Goal: Task Accomplishment & Management: Use online tool/utility

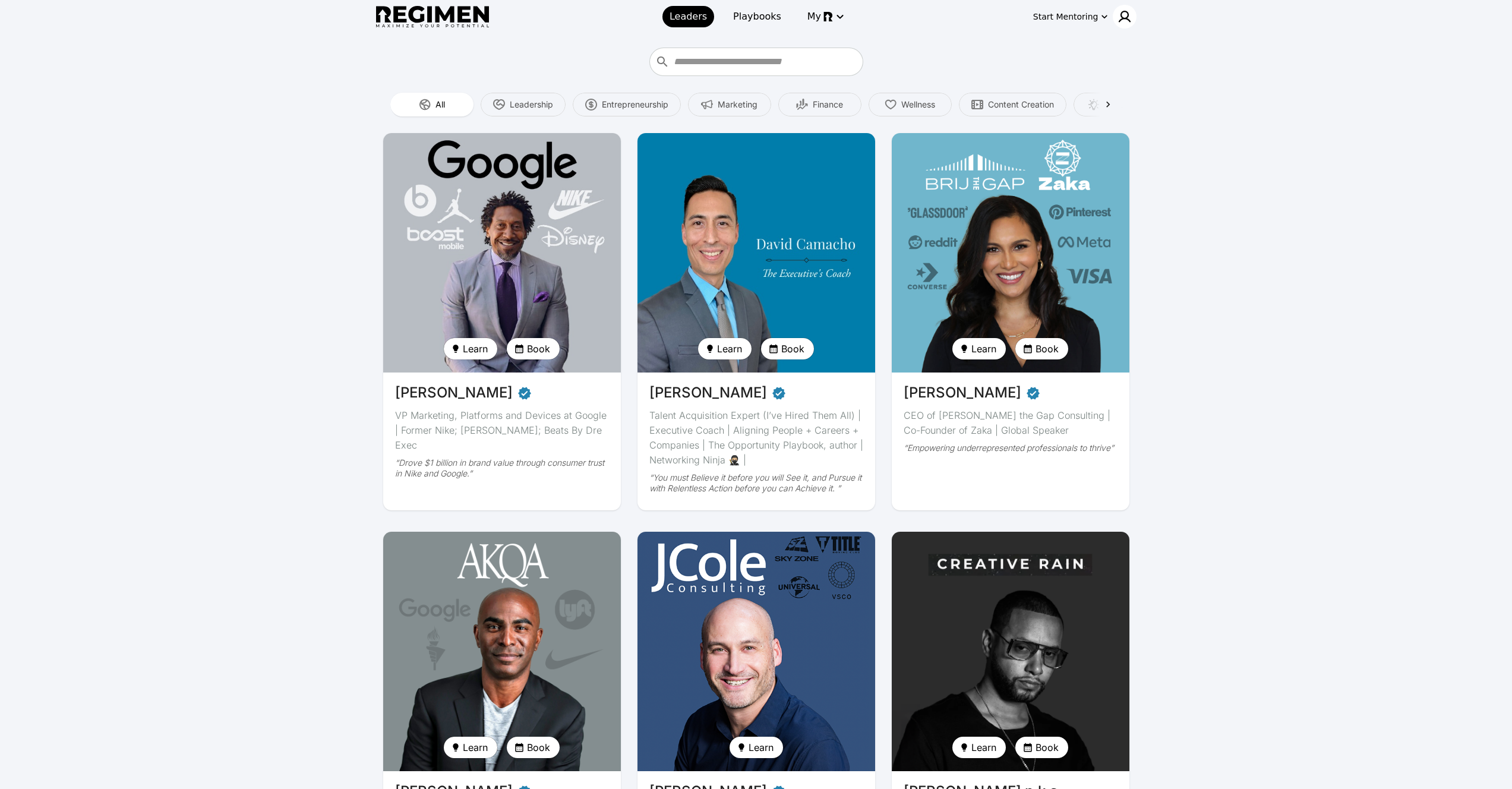
click at [1130, 8] on div at bounding box center [1124, 16] width 24 height 24
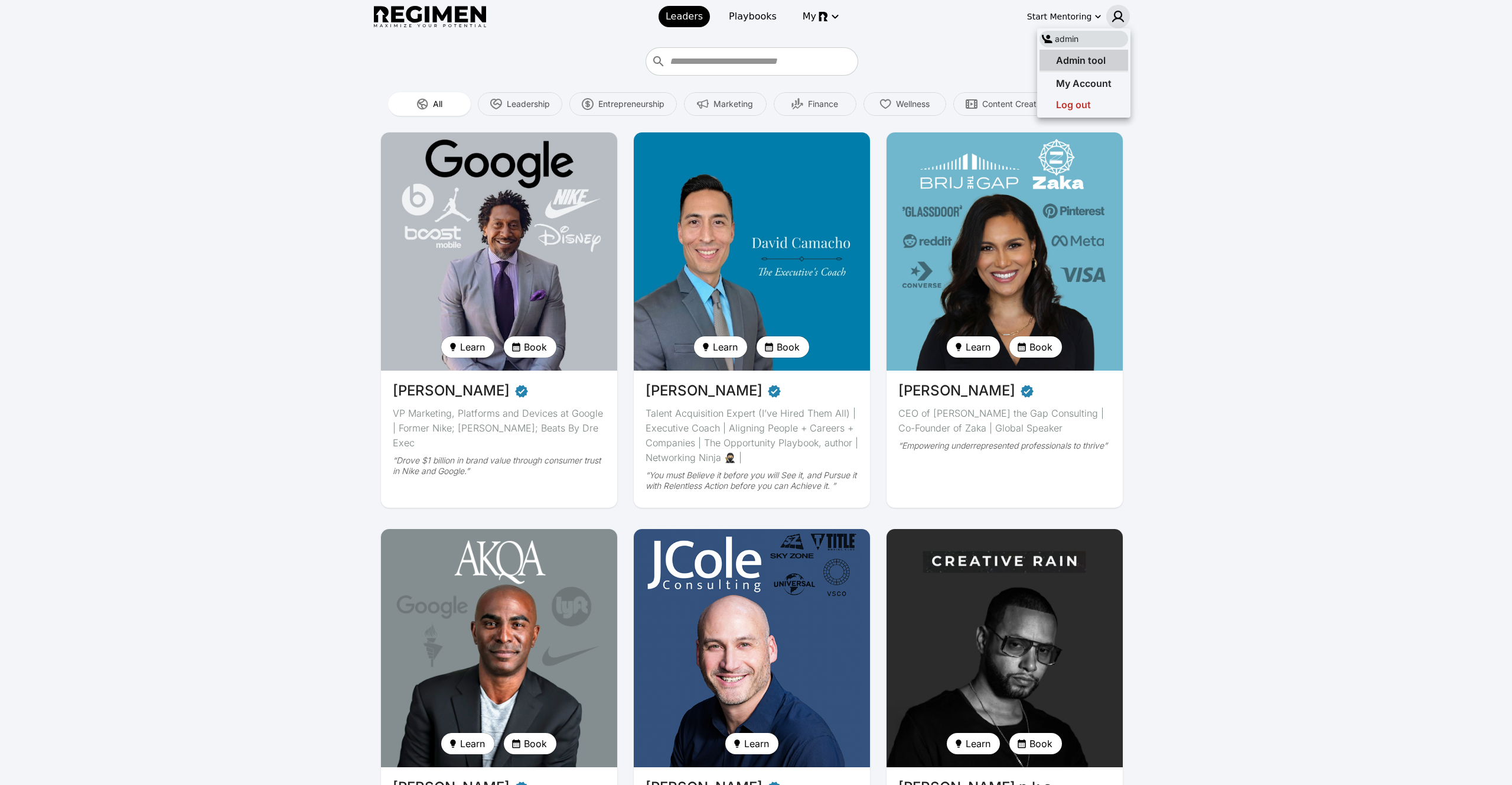
click at [1073, 55] on span "Admin tool" at bounding box center [1080, 60] width 49 height 12
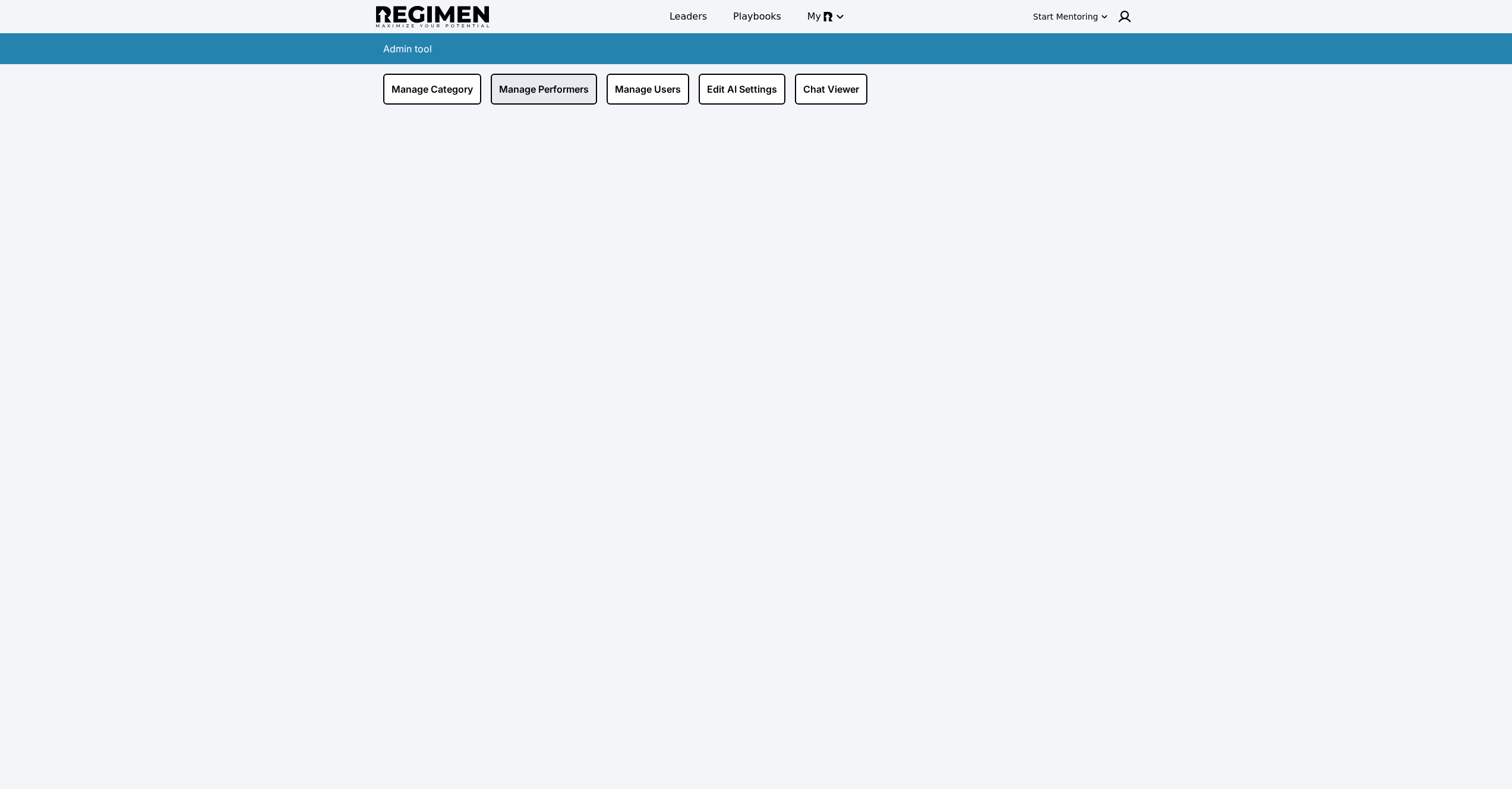
click at [522, 79] on link "Manage Performers" at bounding box center [544, 89] width 106 height 31
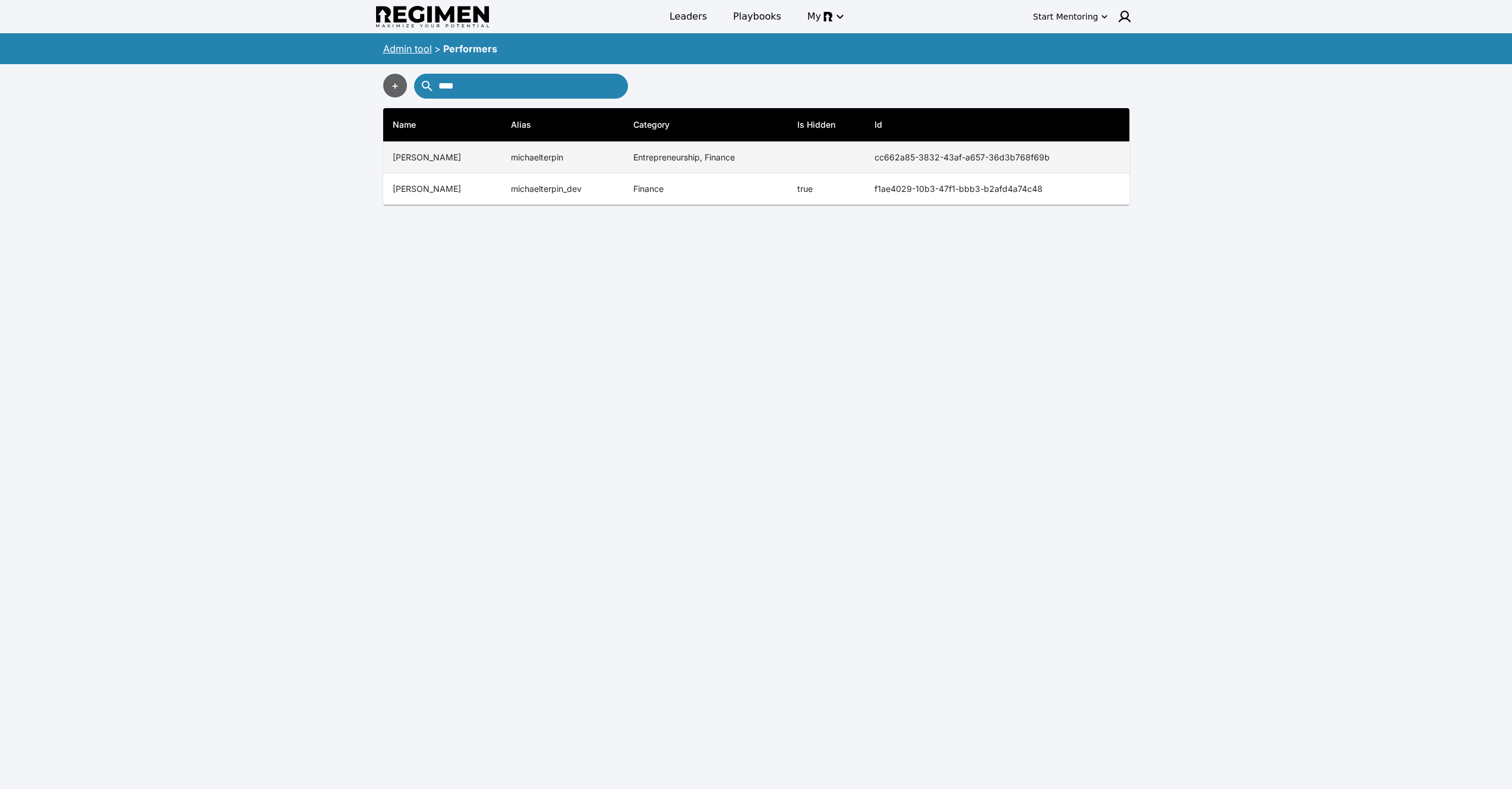
type input "****"
copy tr "cc662a85-3832-43af-a657-36d3b768f69b"
drag, startPoint x: 875, startPoint y: 156, endPoint x: 1072, endPoint y: 164, distance: 197.2
click at [1072, 164] on tr "[PERSON_NAME] michaelterpin Entrepreneurship, Finance cc662a85-3832-43af-a657-3…" at bounding box center [756, 158] width 746 height 32
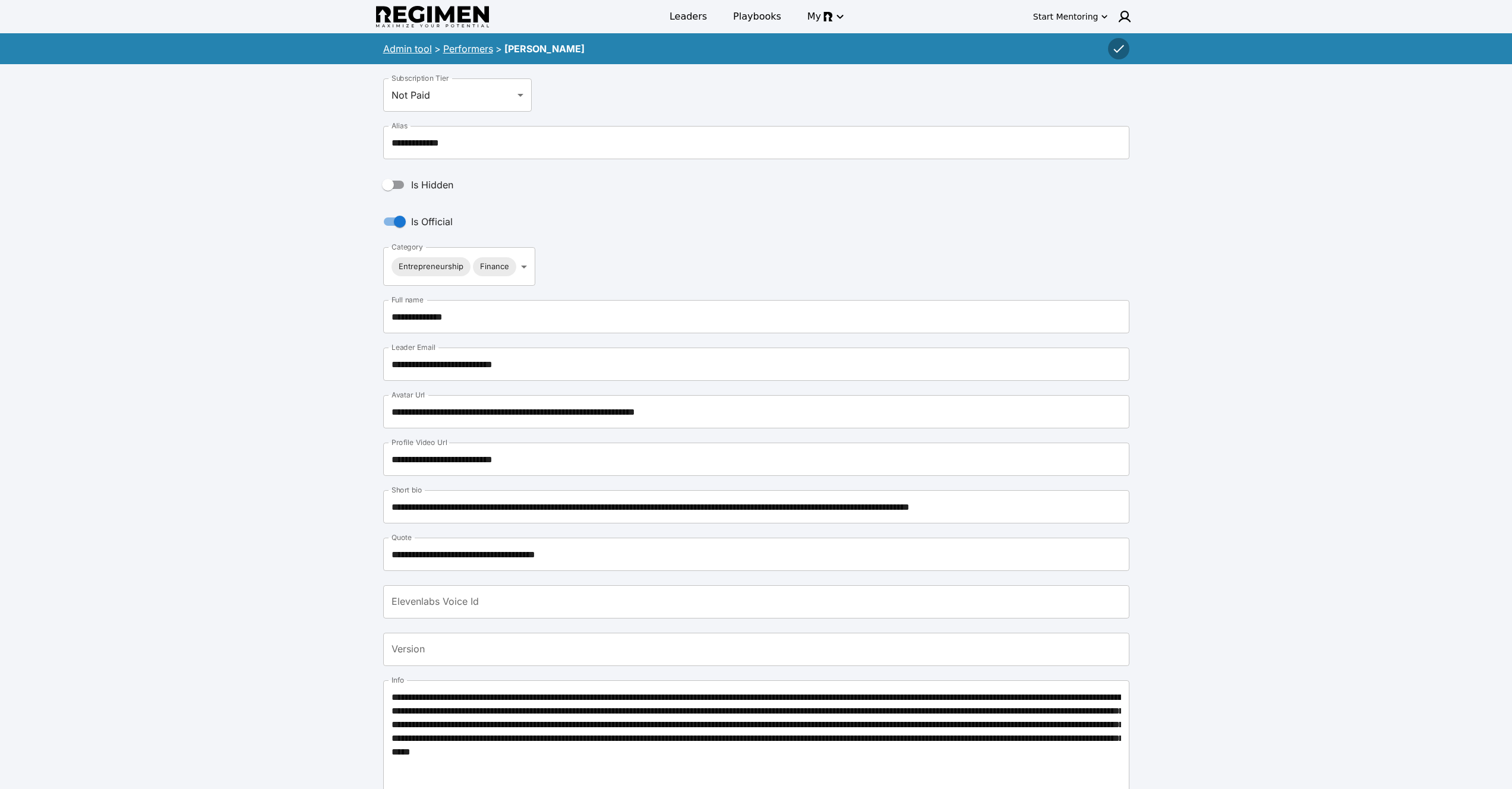
click at [463, 46] on link "Performers" at bounding box center [467, 49] width 50 height 12
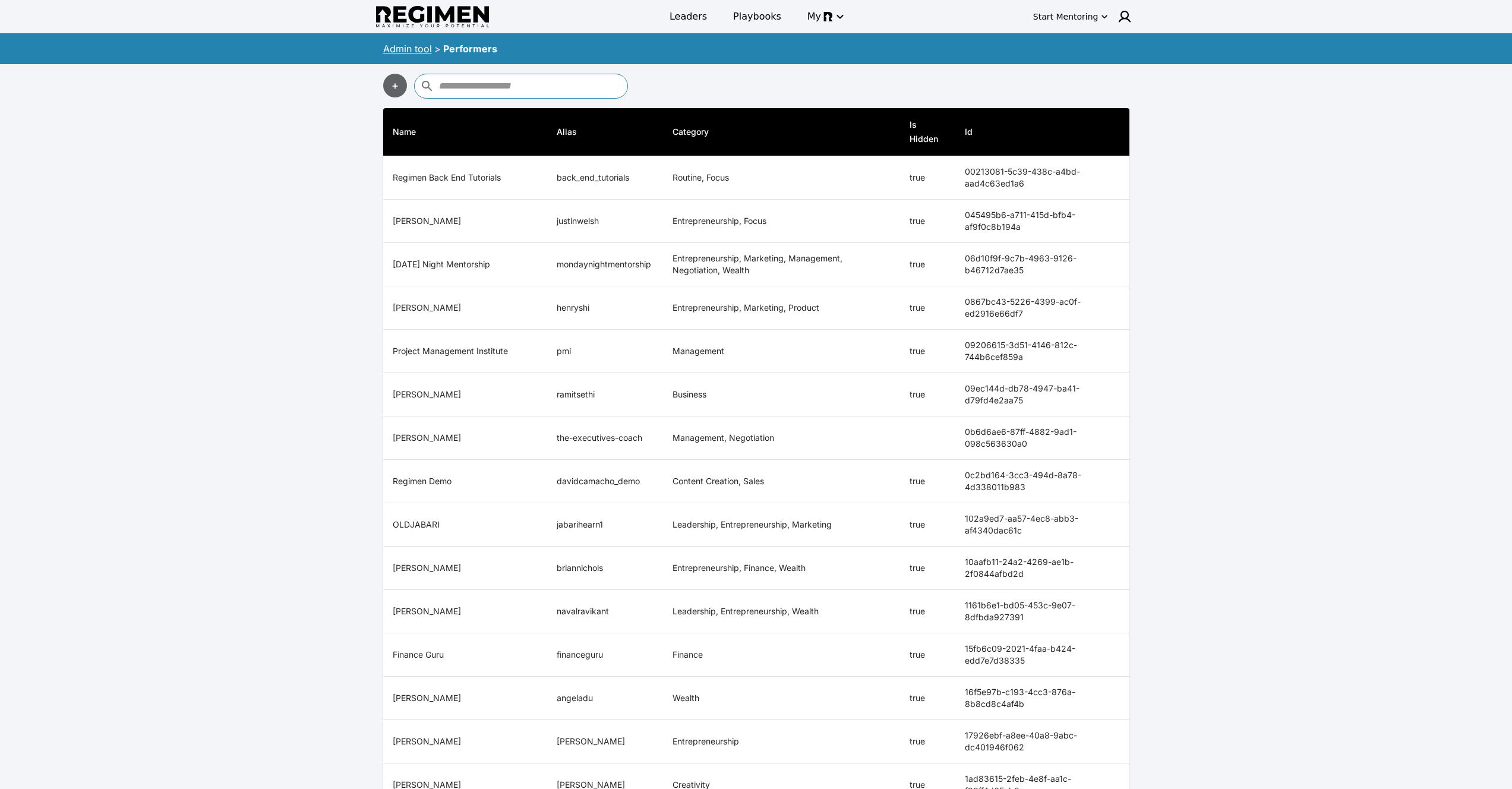
click at [409, 48] on link "Admin tool" at bounding box center [407, 49] width 49 height 12
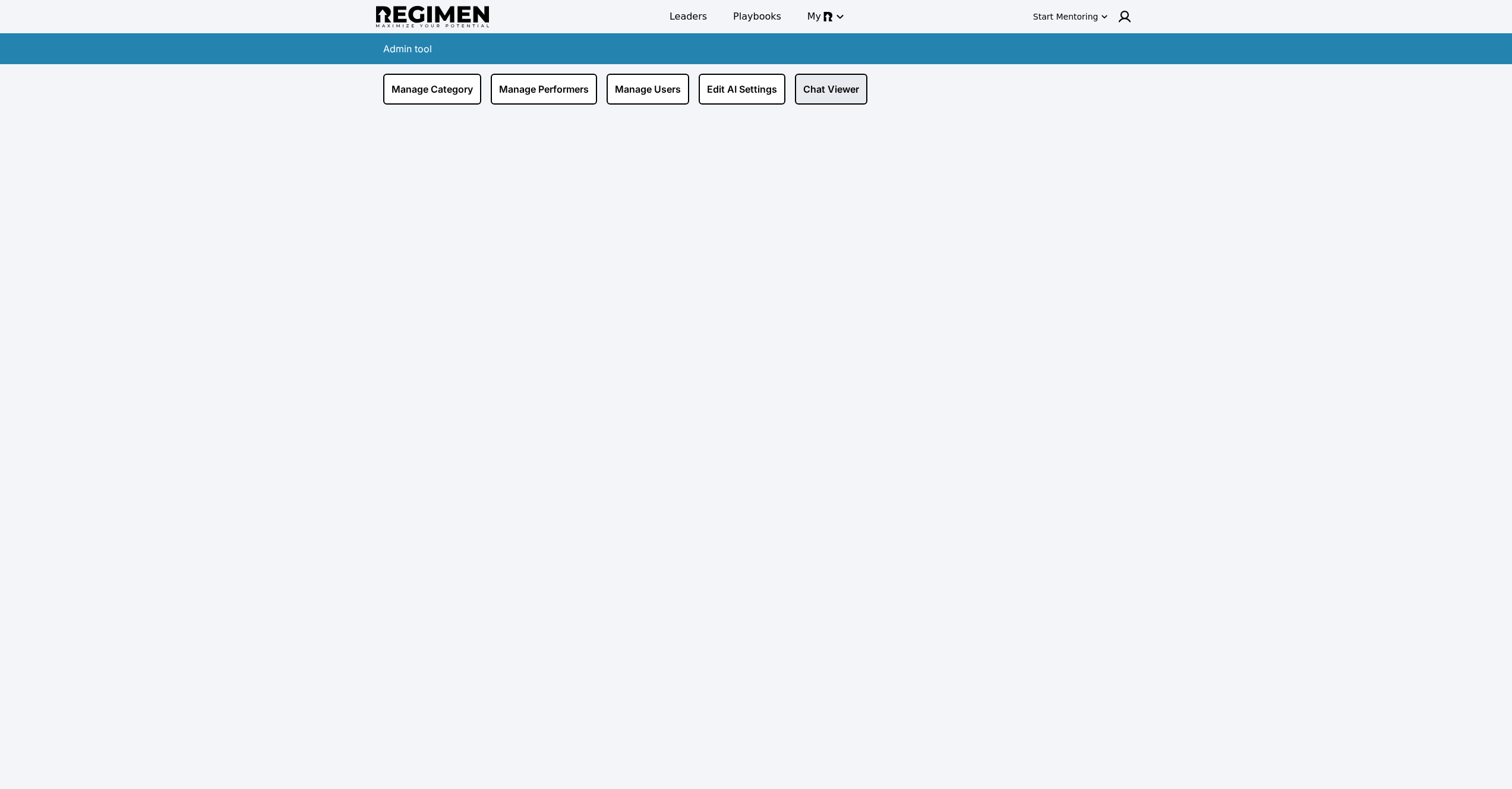
click at [841, 93] on link "Chat Viewer" at bounding box center [831, 89] width 72 height 31
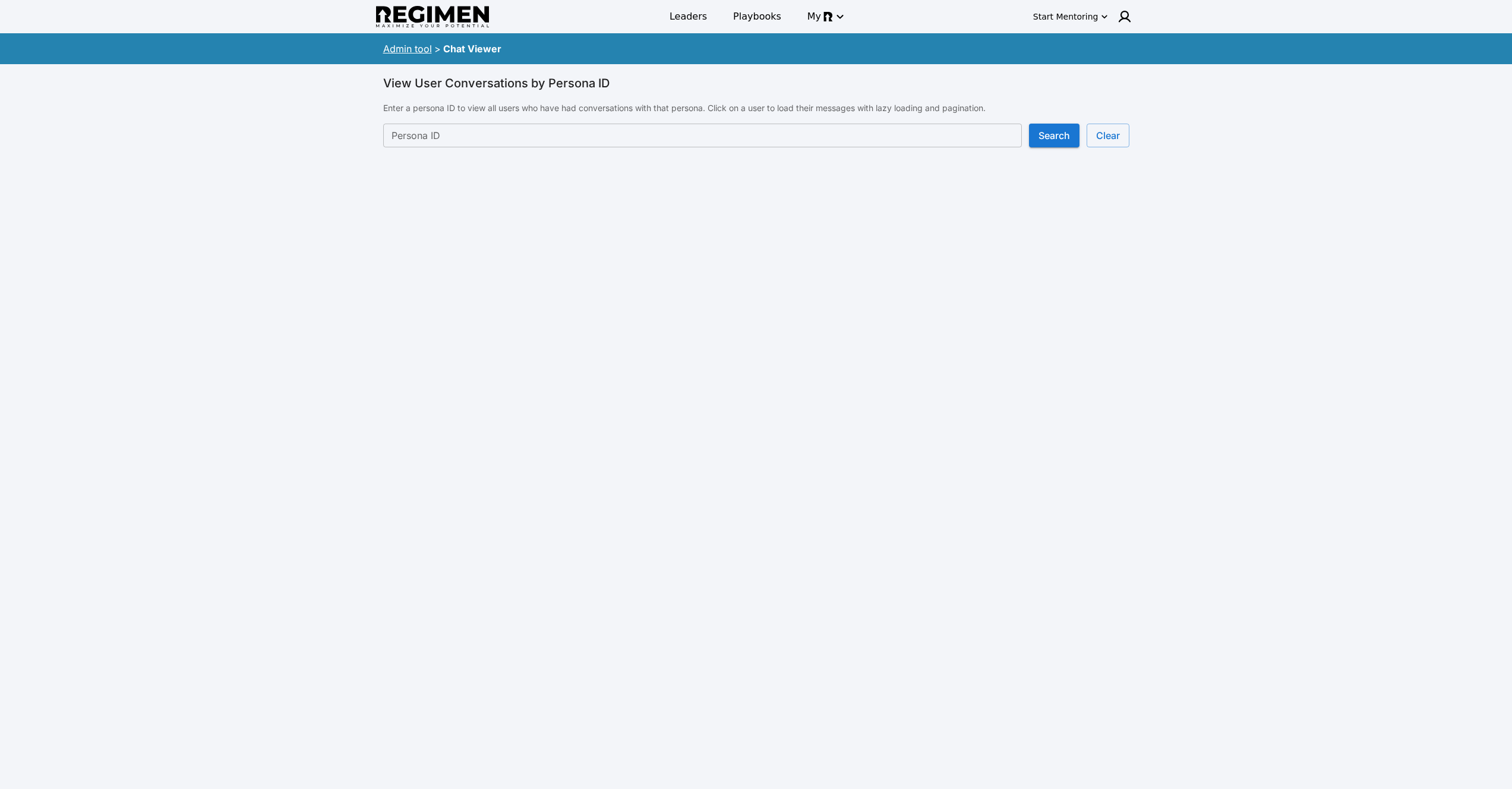
click at [798, 132] on input "Persona ID" at bounding box center [702, 135] width 639 height 24
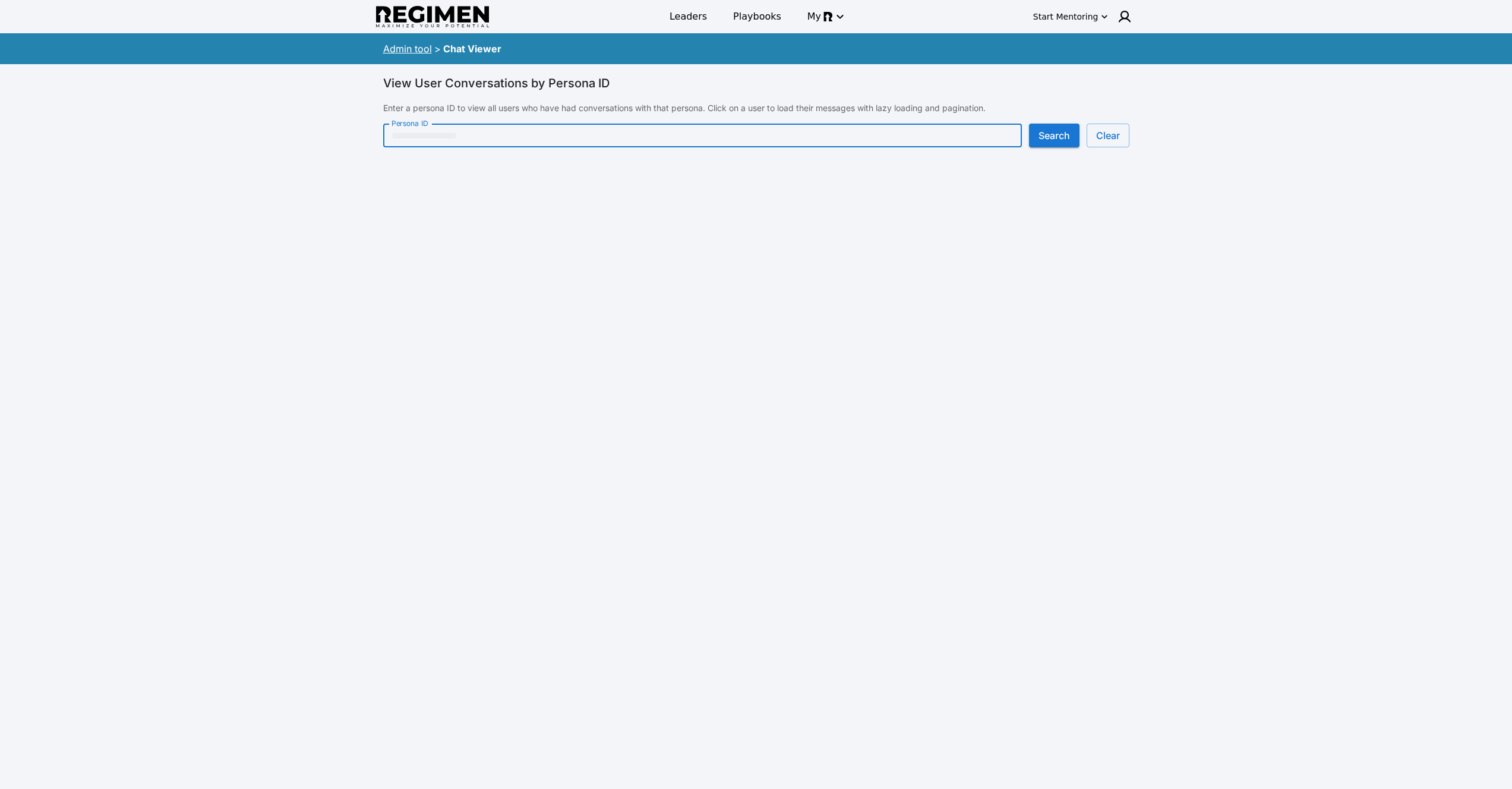
paste input "**********"
type input "**********"
click at [1066, 139] on button "Search" at bounding box center [1054, 135] width 50 height 24
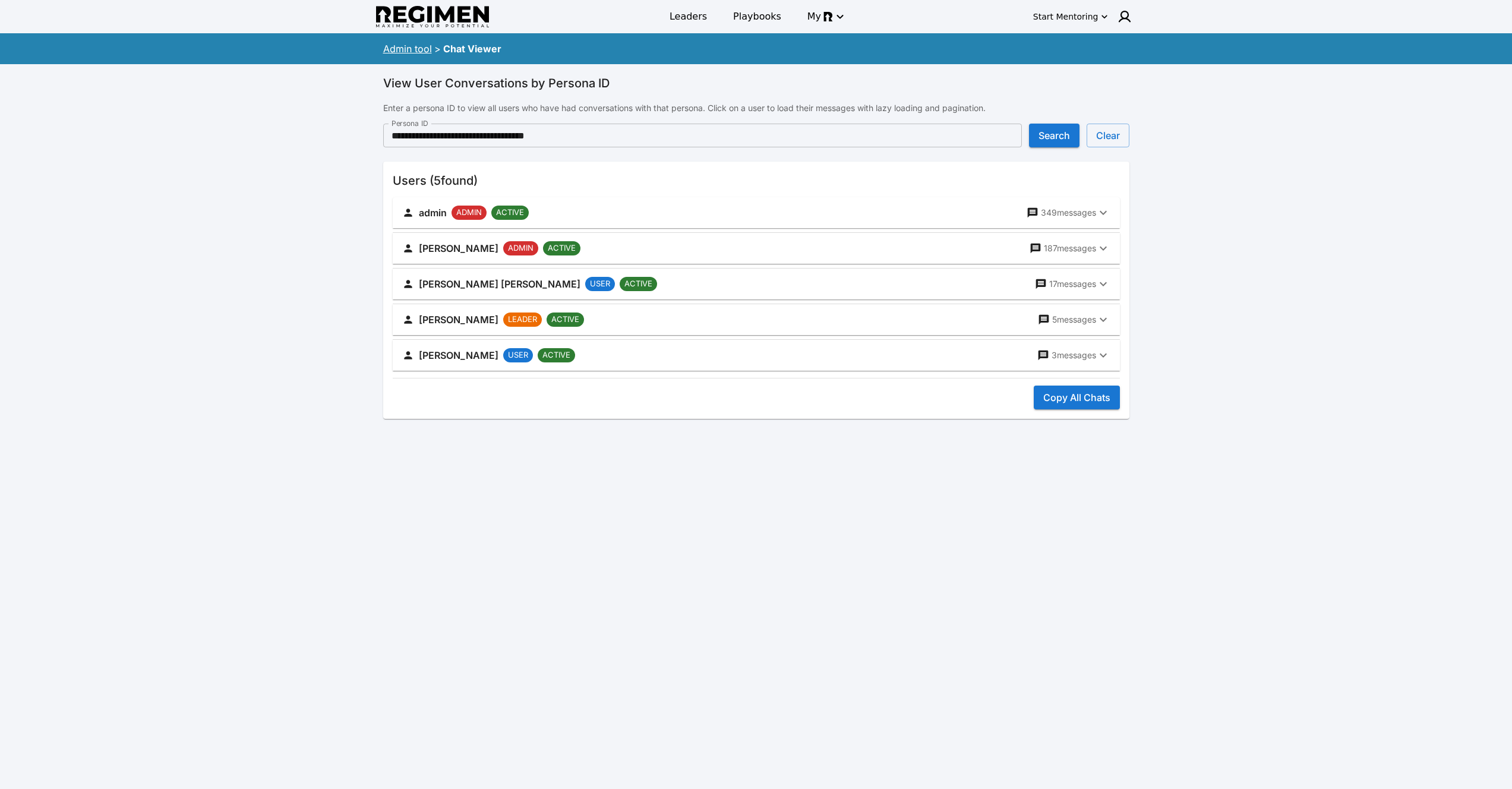
click at [700, 312] on div "[PERSON_NAME] LEADER ACTIVE 5 messages" at bounding box center [749, 319] width 694 height 16
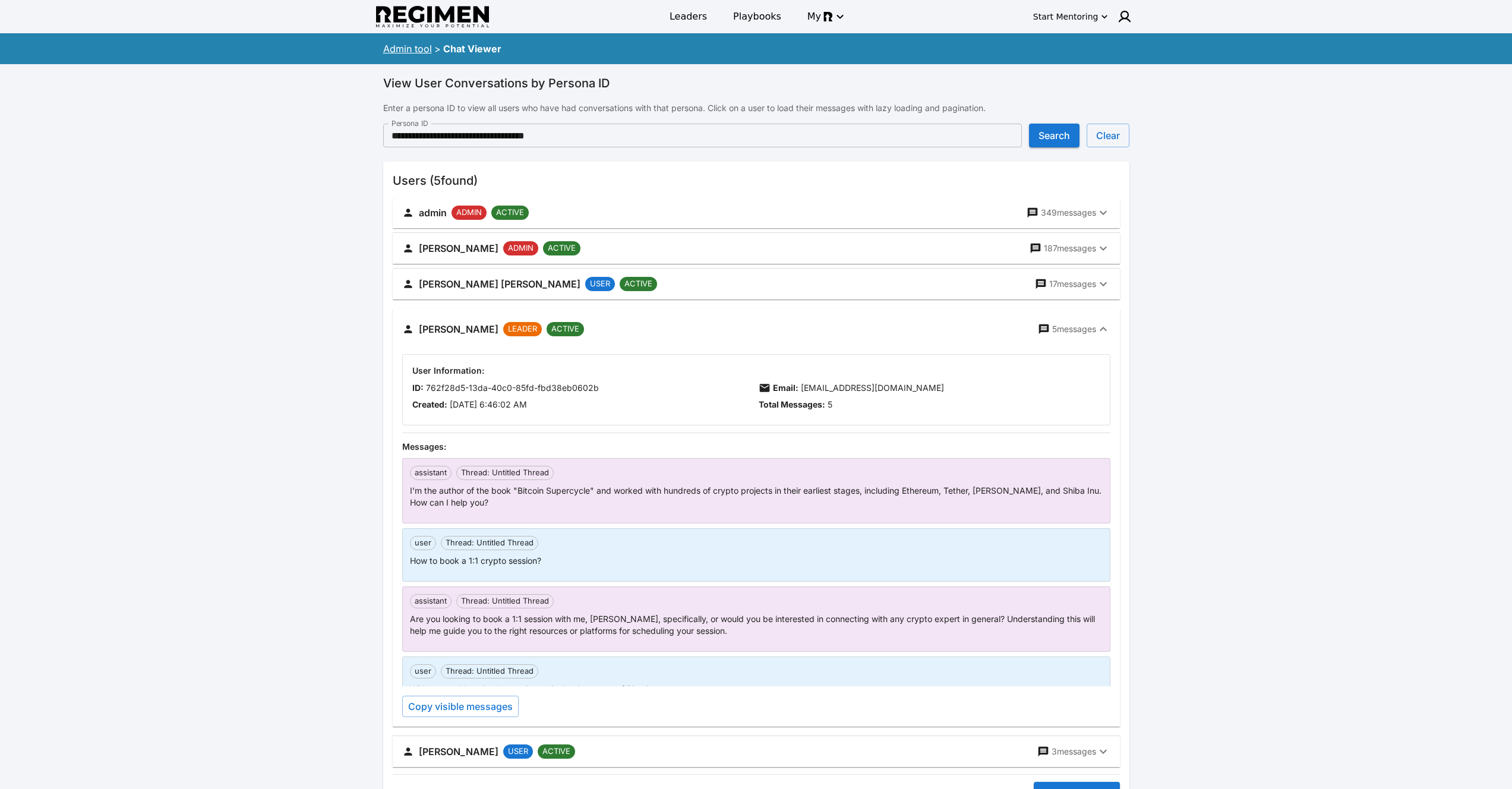
click at [697, 317] on button "[PERSON_NAME] LEADER ACTIVE 5 messages" at bounding box center [756, 329] width 728 height 41
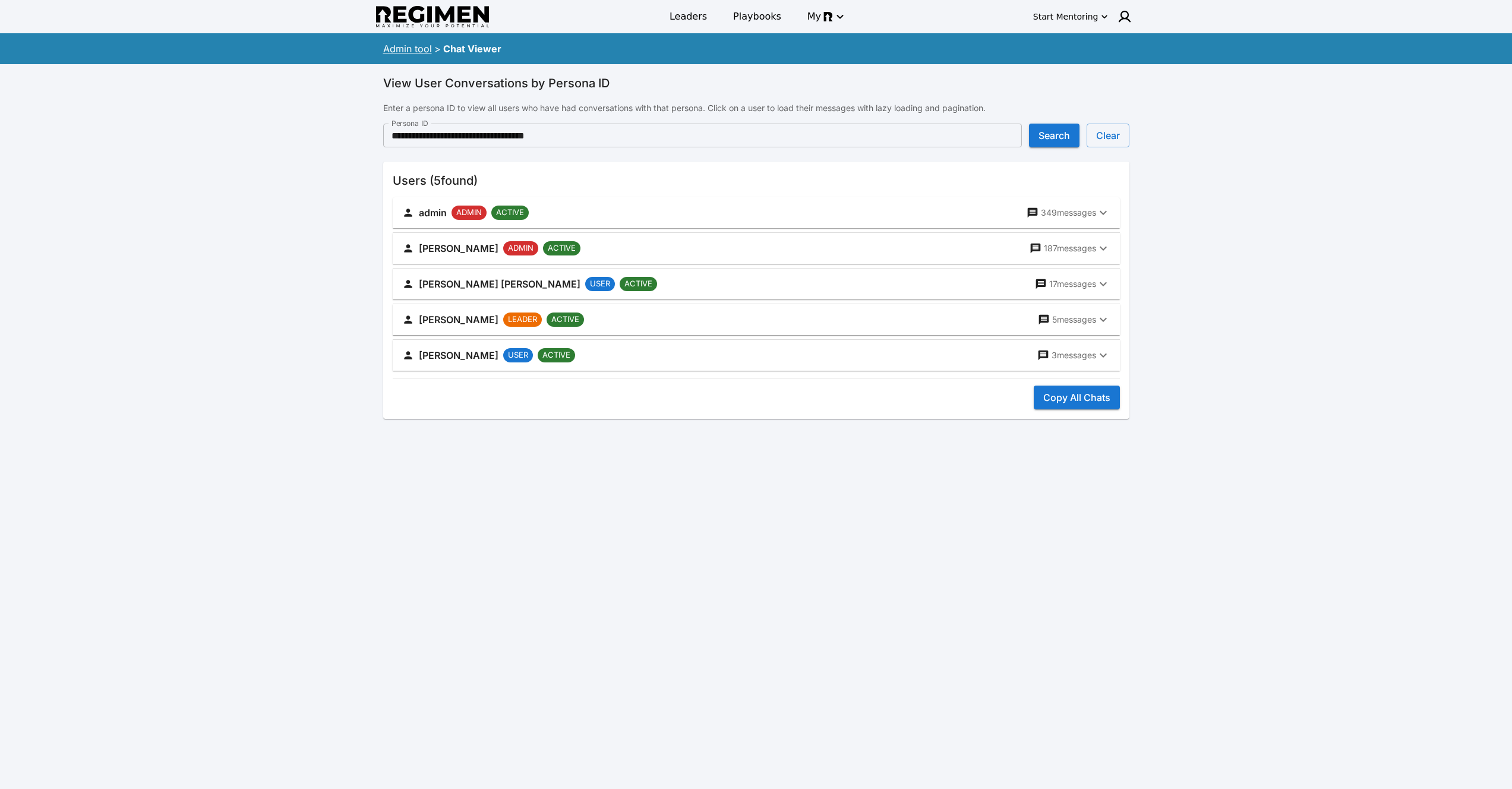
click at [697, 317] on div "[PERSON_NAME] LEADER ACTIVE 5 messages" at bounding box center [749, 319] width 694 height 16
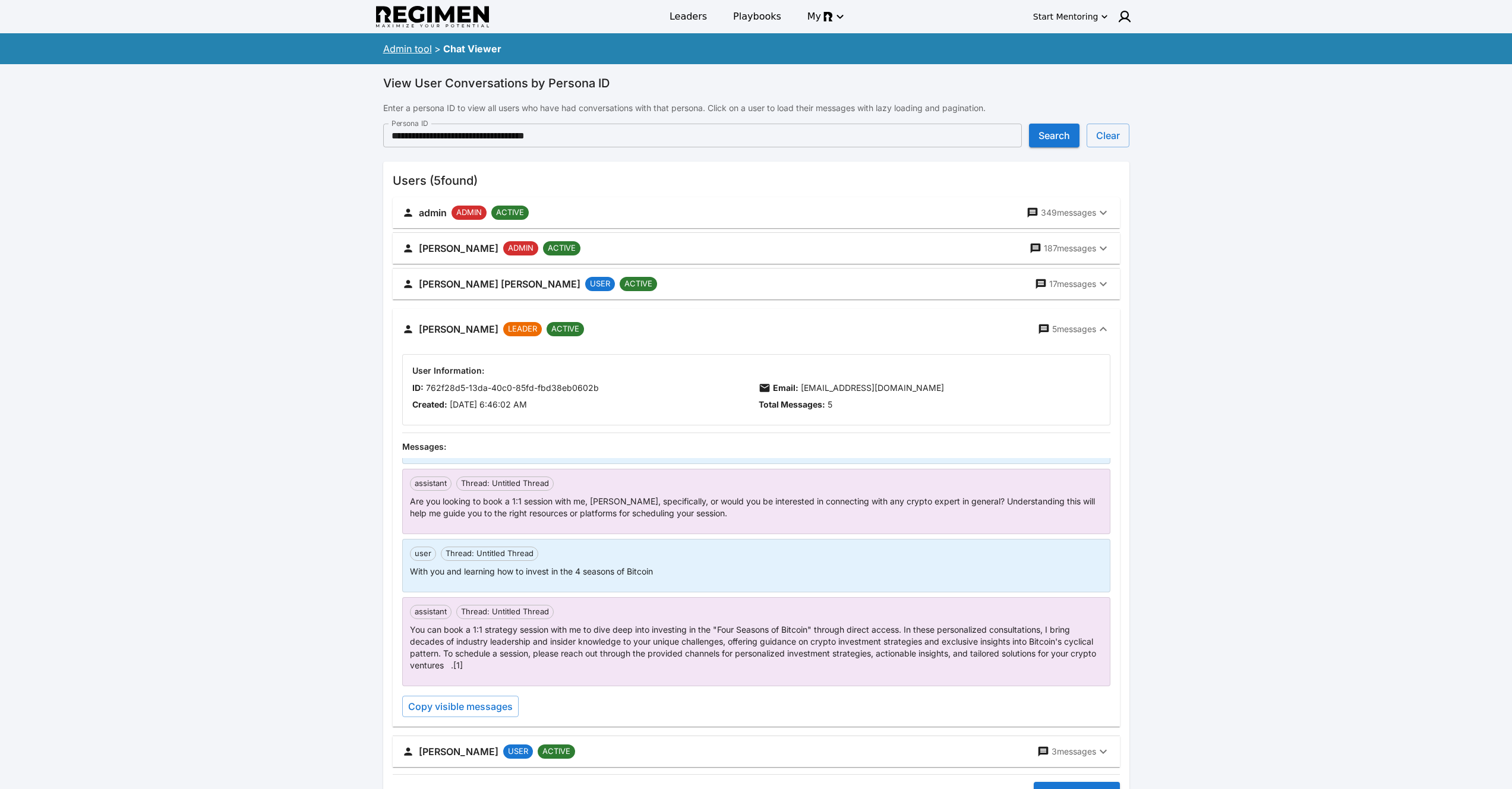
click at [658, 285] on div "[PERSON_NAME] [PERSON_NAME] USER ACTIVE 17 messages" at bounding box center [749, 284] width 694 height 16
click at [632, 288] on div "[PERSON_NAME] [PERSON_NAME] USER ACTIVE 17 messages" at bounding box center [749, 284] width 694 height 16
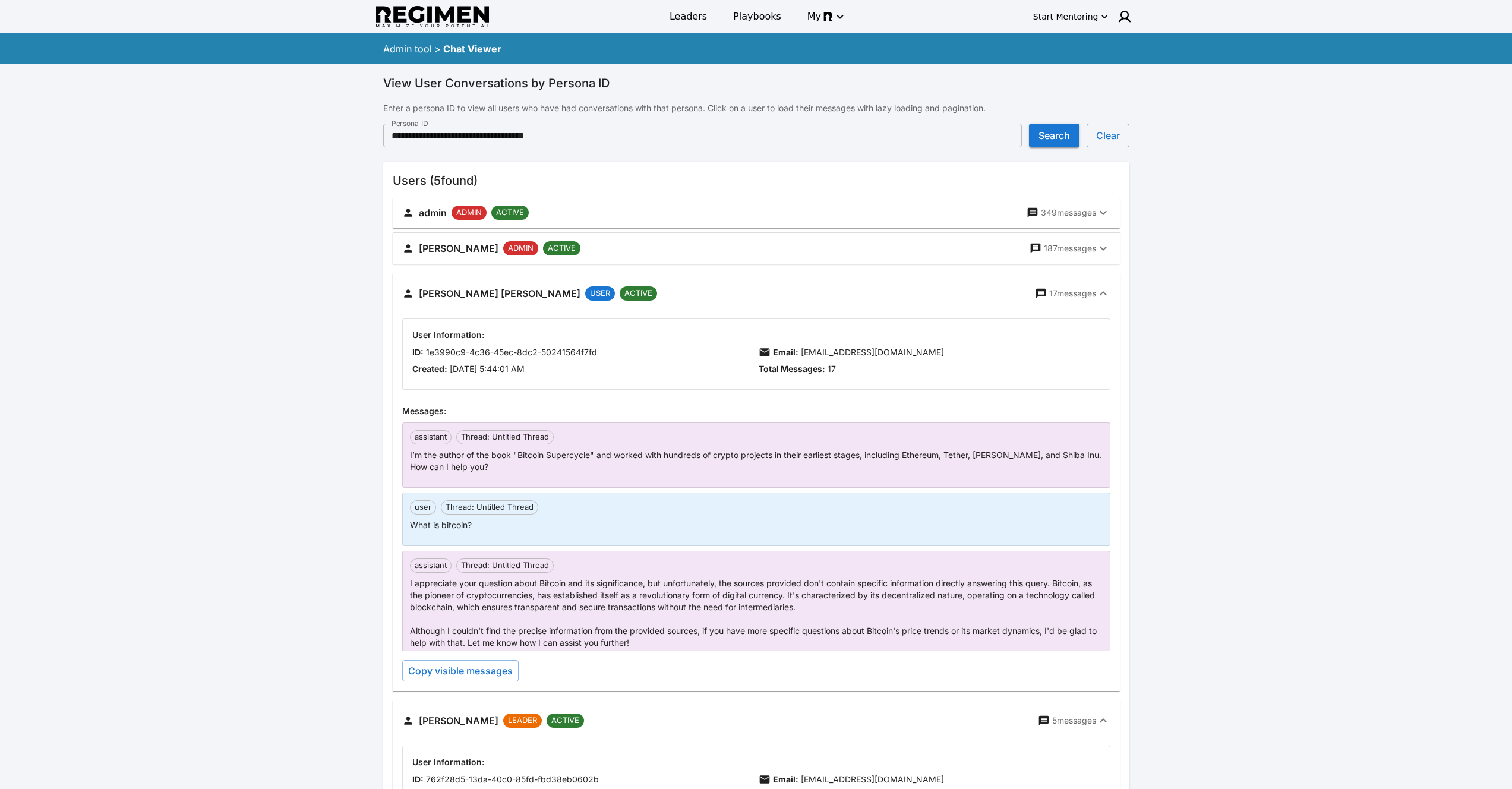
click at [1080, 286] on div "[PERSON_NAME] [PERSON_NAME] USER ACTIVE 17 messages" at bounding box center [749, 293] width 694 height 16
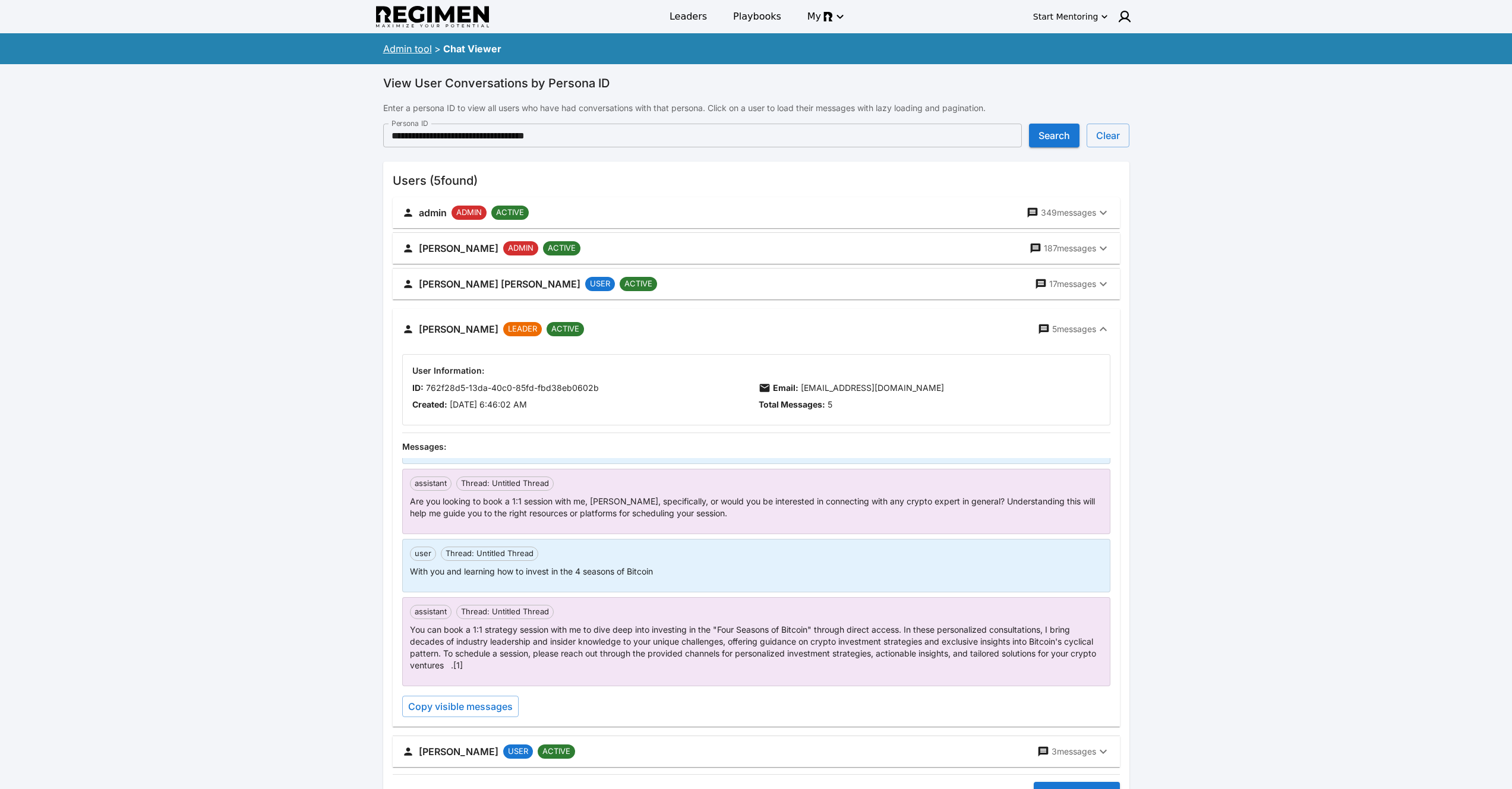
click at [1083, 327] on p "5 messages" at bounding box center [1074, 329] width 44 height 12
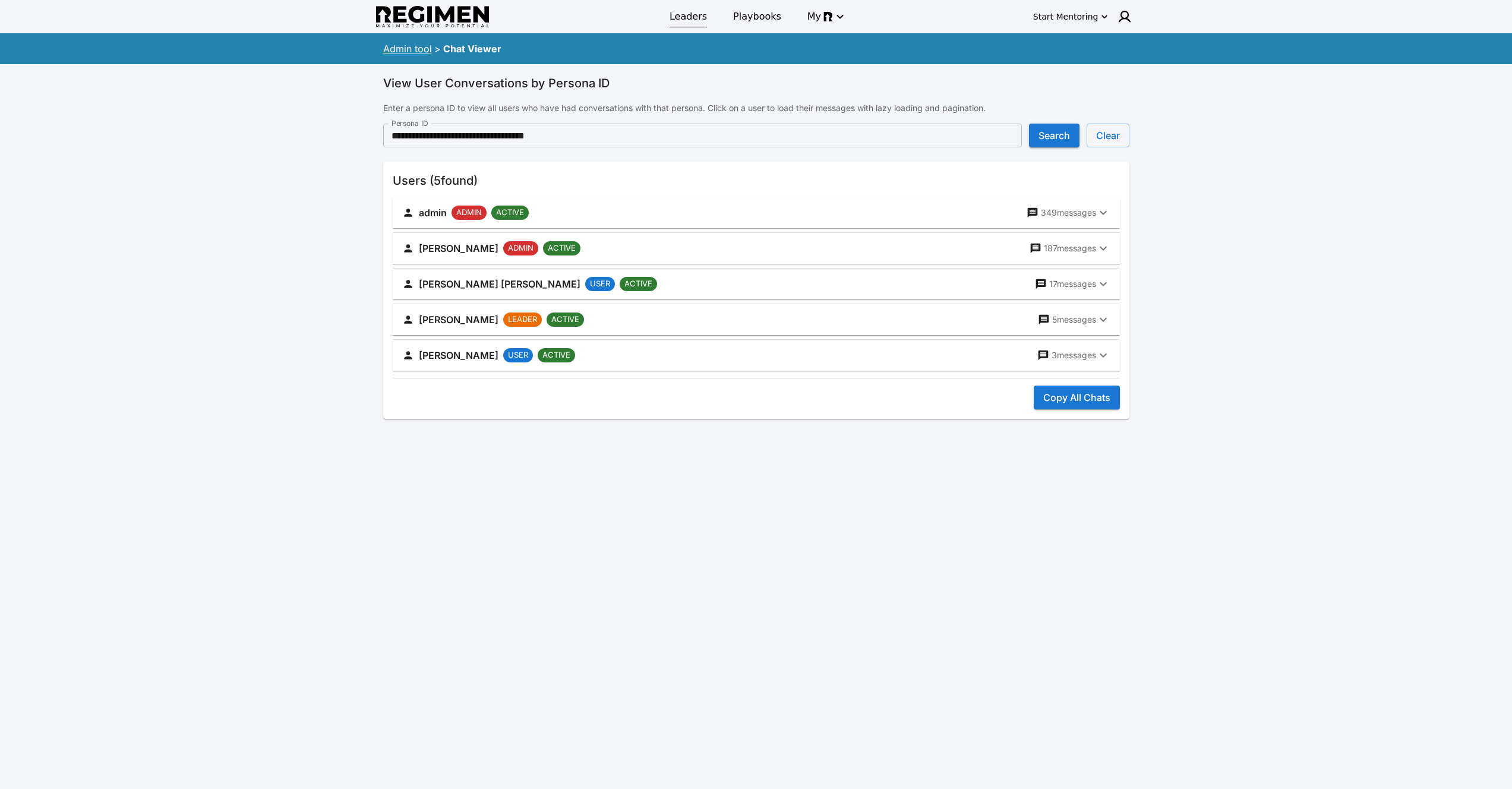
click at [679, 15] on span "Leaders" at bounding box center [689, 17] width 37 height 15
